Goal: Complete application form

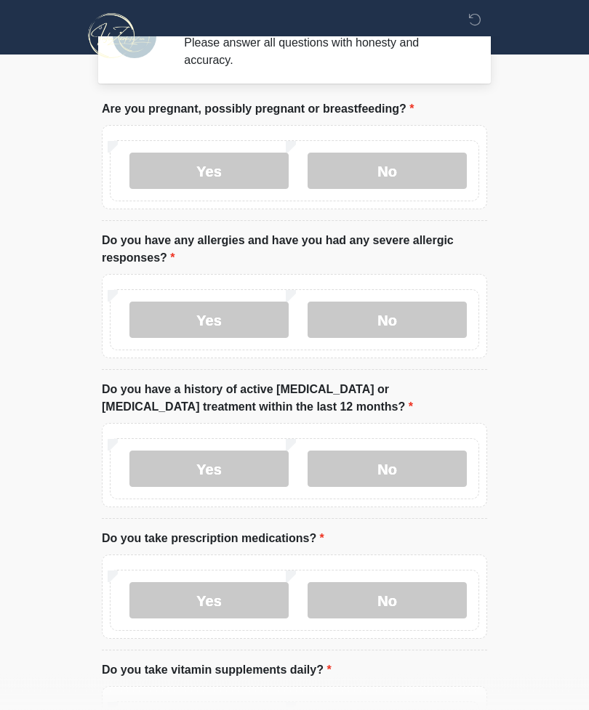
click at [433, 323] on label "No" at bounding box center [386, 320] width 159 height 36
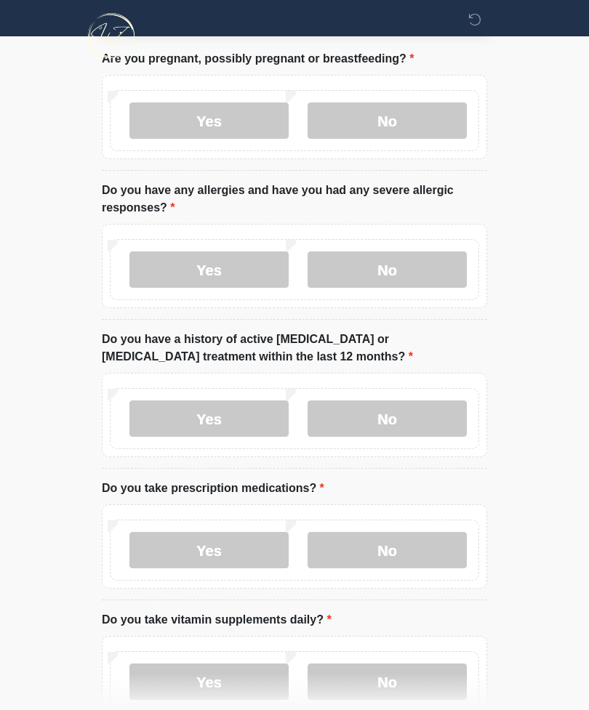
scroll to position [86, 0]
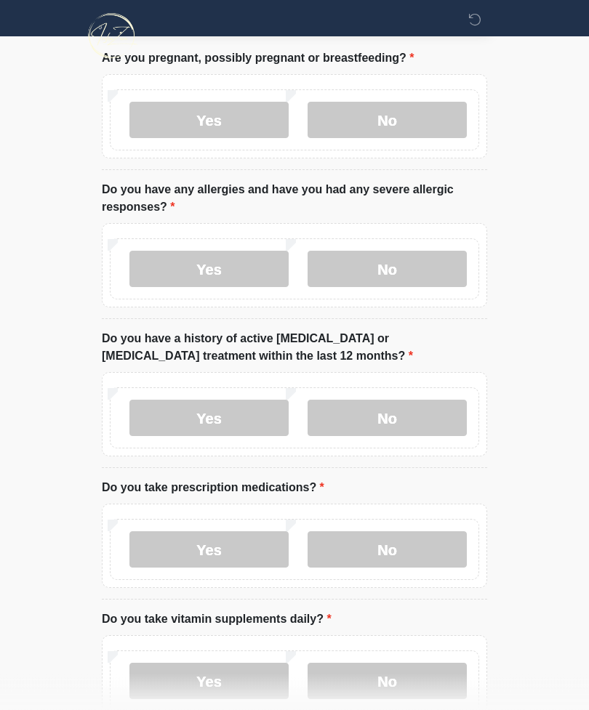
click at [435, 418] on label "No" at bounding box center [386, 418] width 159 height 36
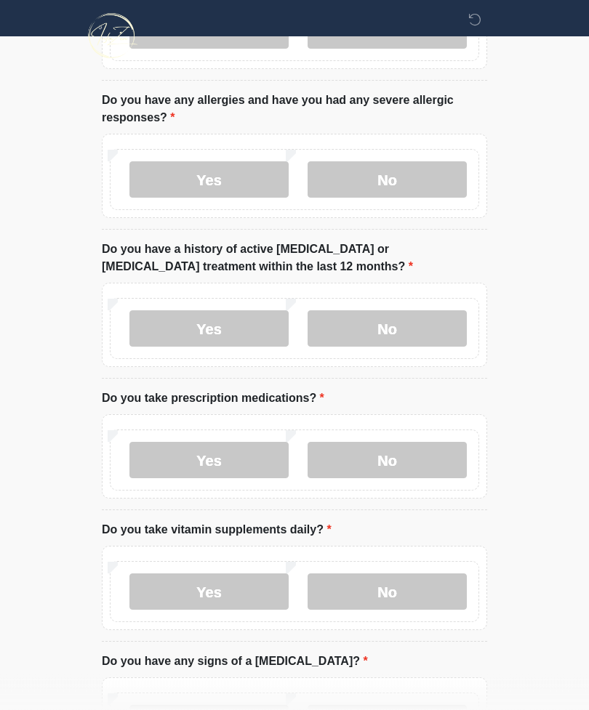
scroll to position [177, 0]
click at [247, 456] on label "Yes" at bounding box center [208, 460] width 159 height 36
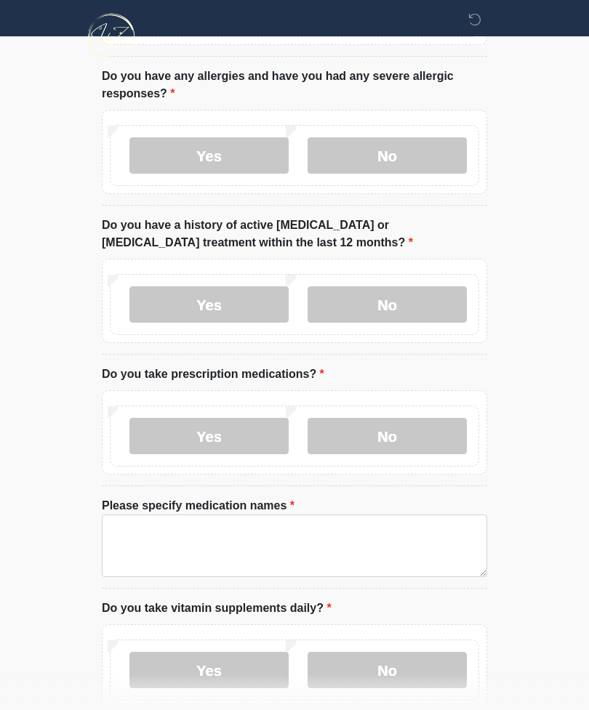
scroll to position [256, 0]
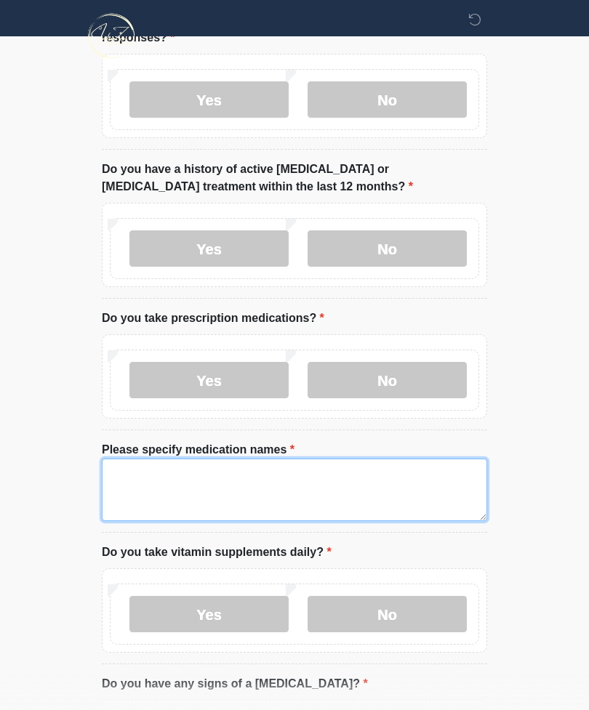
click at [408, 489] on textarea "Please specify medication names" at bounding box center [294, 490] width 385 height 62
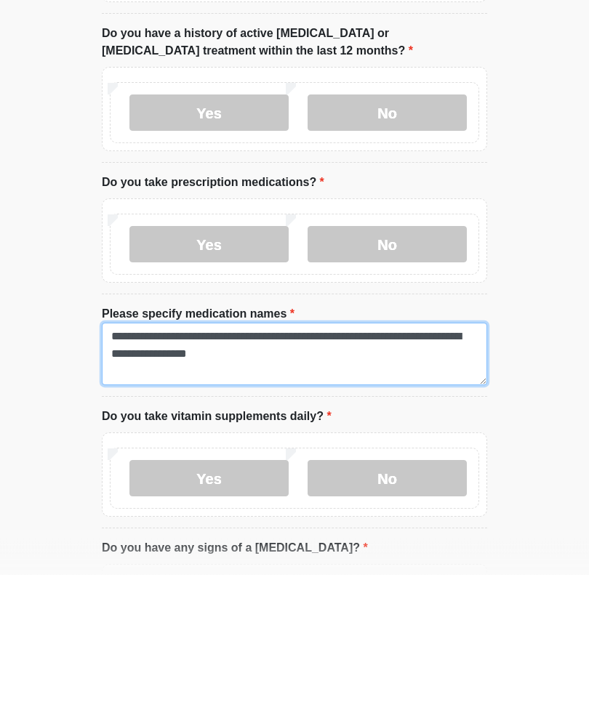
type textarea "**********"
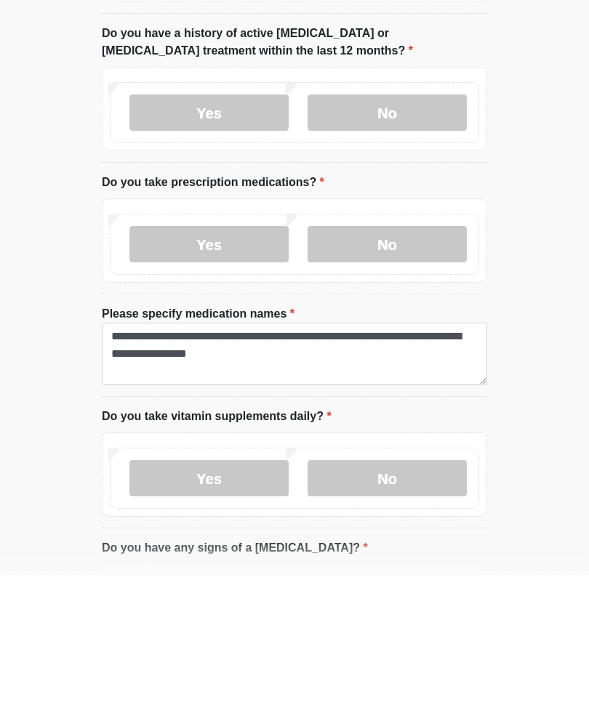
click at [247, 596] on label "Yes" at bounding box center [208, 614] width 159 height 36
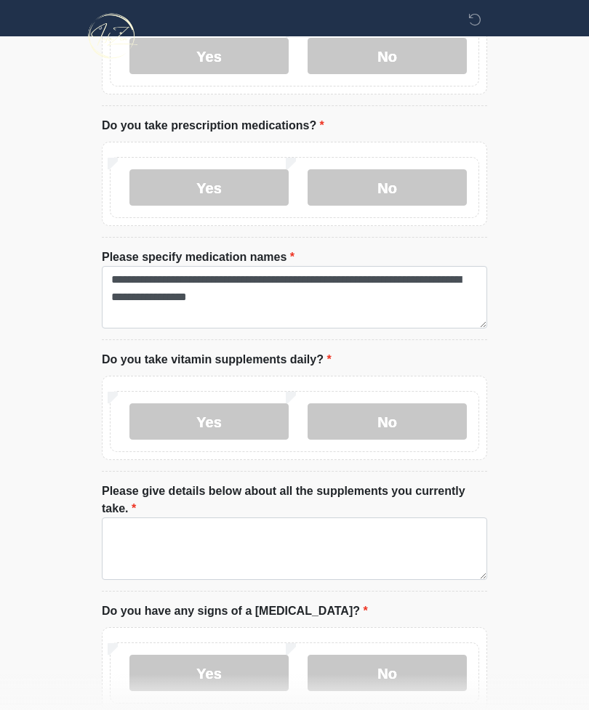
scroll to position [451, 0]
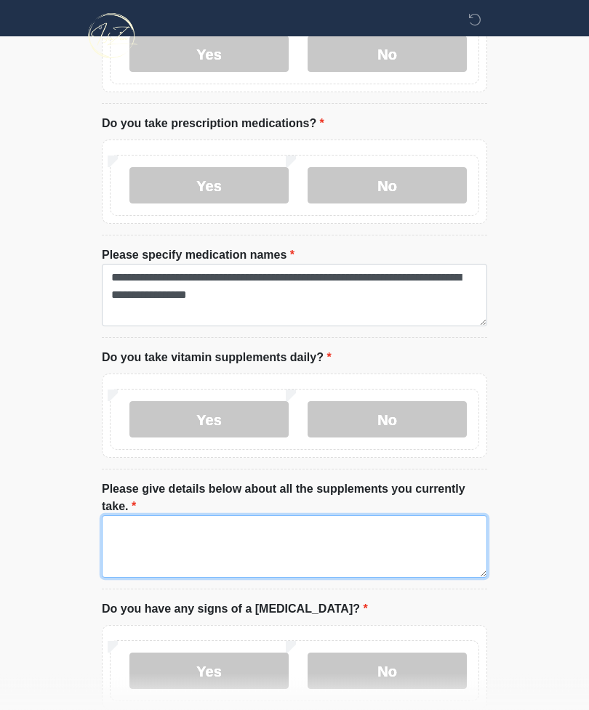
click at [418, 536] on textarea "Please give details below about all the supplements you currently take." at bounding box center [294, 547] width 385 height 62
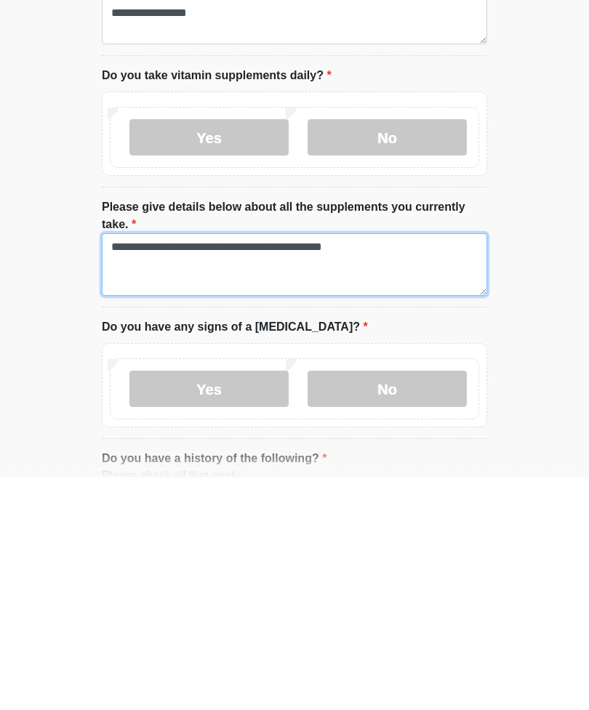
type textarea "**********"
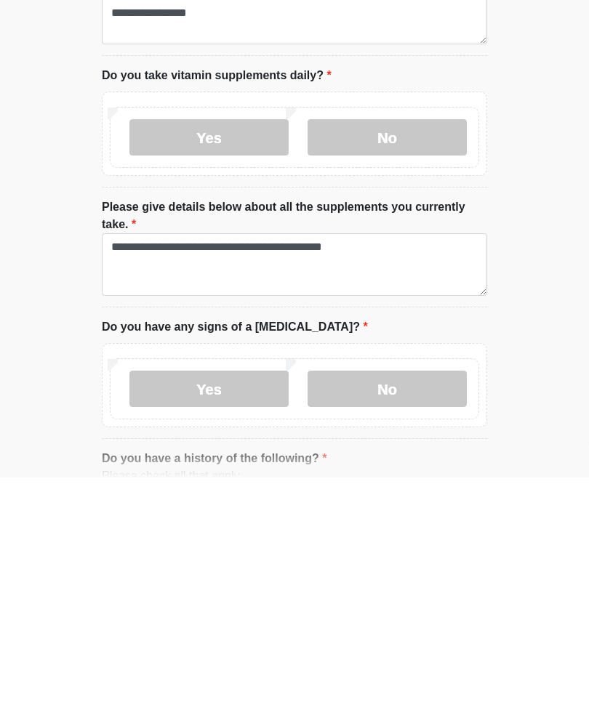
click at [426, 603] on label "No" at bounding box center [386, 621] width 159 height 36
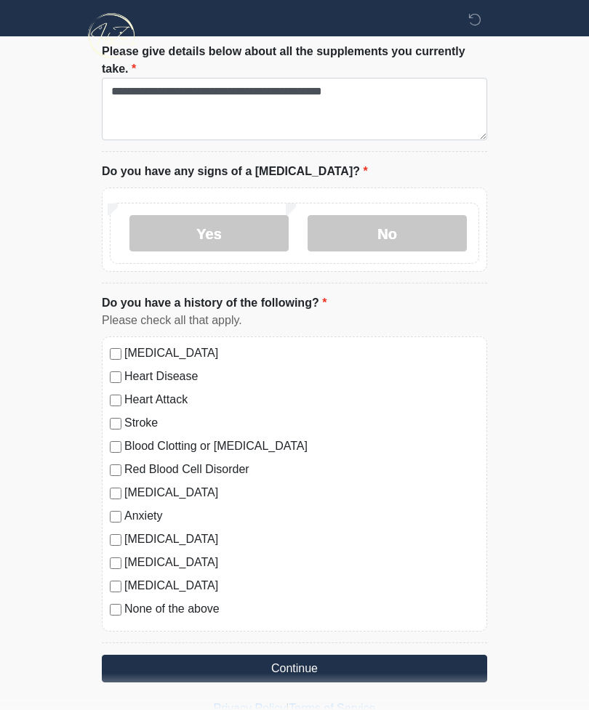
scroll to position [890, 0]
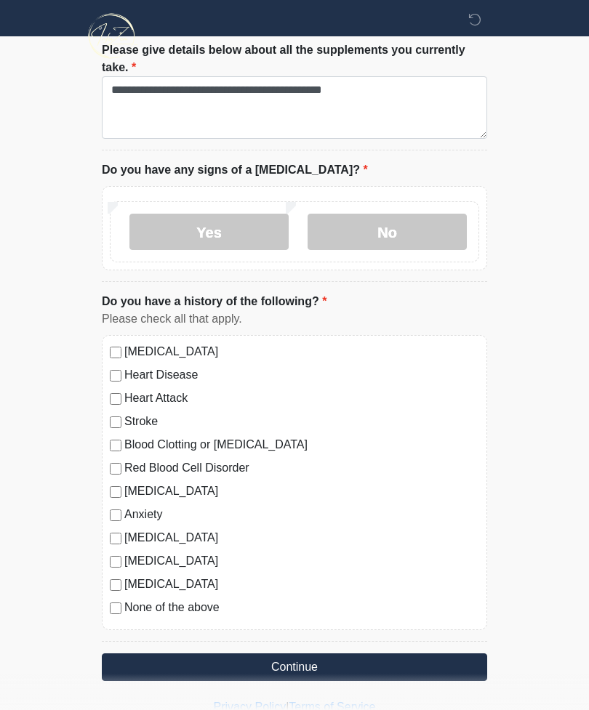
click at [454, 663] on button "Continue" at bounding box center [294, 667] width 385 height 28
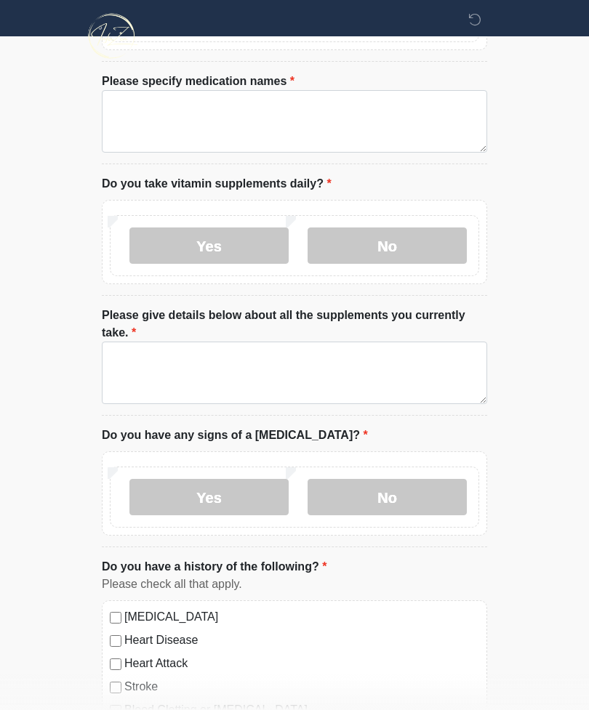
scroll to position [0, 0]
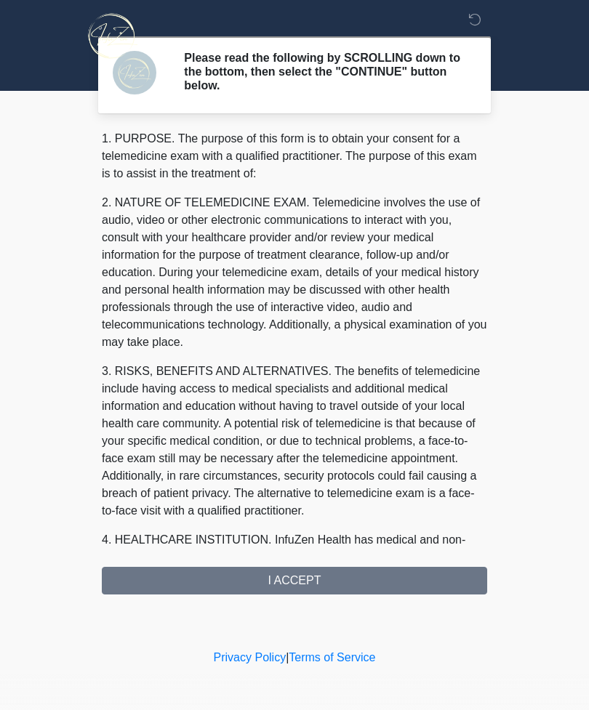
click at [448, 577] on div "1. PURPOSE. The purpose of this form is to obtain your consent for a telemedici…" at bounding box center [294, 362] width 385 height 464
click at [401, 586] on div "1. PURPOSE. The purpose of this form is to obtain your consent for a telemedici…" at bounding box center [294, 362] width 385 height 464
click at [331, 583] on div "1. PURPOSE. The purpose of this form is to obtain your consent for a telemedici…" at bounding box center [294, 362] width 385 height 464
click at [331, 582] on div "1. PURPOSE. The purpose of this form is to obtain your consent for a telemedici…" at bounding box center [294, 362] width 385 height 464
click at [322, 575] on div "1. PURPOSE. The purpose of this form is to obtain your consent for a telemedici…" at bounding box center [294, 362] width 385 height 464
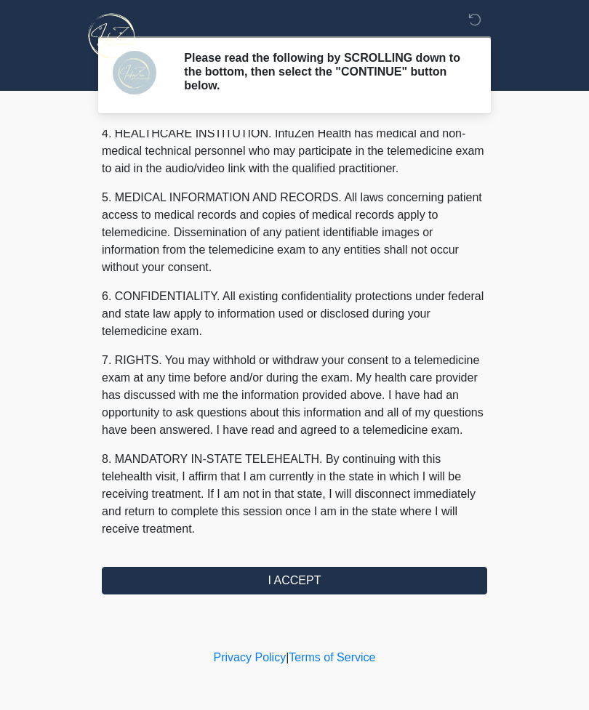
click at [321, 584] on button "I ACCEPT" at bounding box center [294, 581] width 385 height 28
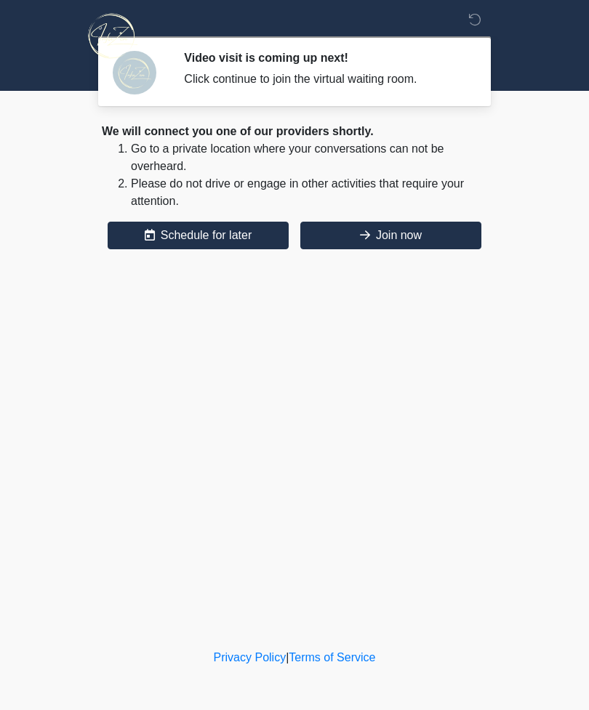
click at [431, 241] on button "Join now" at bounding box center [390, 236] width 181 height 28
